Goal: Navigation & Orientation: Find specific page/section

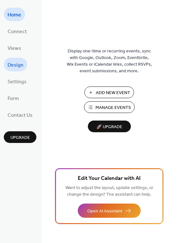
click at [15, 62] on span "Design" at bounding box center [16, 65] width 16 height 10
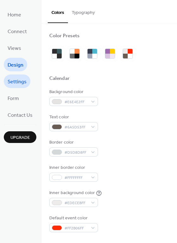
click at [16, 83] on span "Settings" at bounding box center [17, 82] width 19 height 10
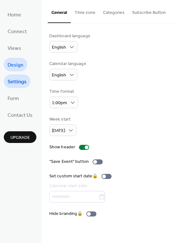
click at [12, 64] on span "Design" at bounding box center [16, 65] width 16 height 10
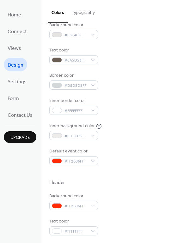
scroll to position [67, 0]
click at [16, 50] on span "Views" at bounding box center [15, 49] width 14 height 10
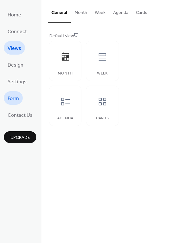
click at [13, 97] on span "Form" at bounding box center [13, 99] width 11 height 10
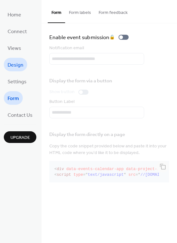
click at [16, 67] on span "Design" at bounding box center [16, 65] width 16 height 10
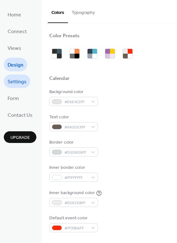
click at [19, 78] on span "Settings" at bounding box center [17, 82] width 19 height 10
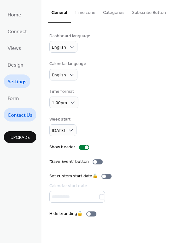
click at [20, 115] on span "Contact Us" at bounding box center [20, 115] width 25 height 10
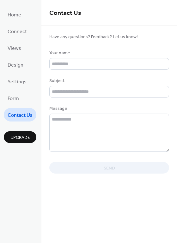
click at [16, 55] on ul "Home Connect Views Design Settings Form Contact Us" at bounding box center [20, 65] width 33 height 114
click at [14, 46] on span "Views" at bounding box center [15, 49] width 14 height 10
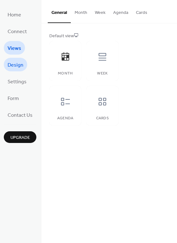
click at [19, 69] on span "Design" at bounding box center [16, 65] width 16 height 10
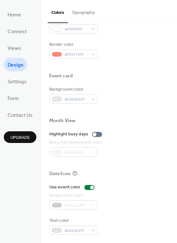
scroll to position [270, 0]
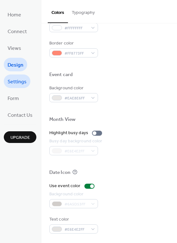
click at [25, 80] on span "Settings" at bounding box center [17, 82] width 19 height 10
